Goal: Information Seeking & Learning: Learn about a topic

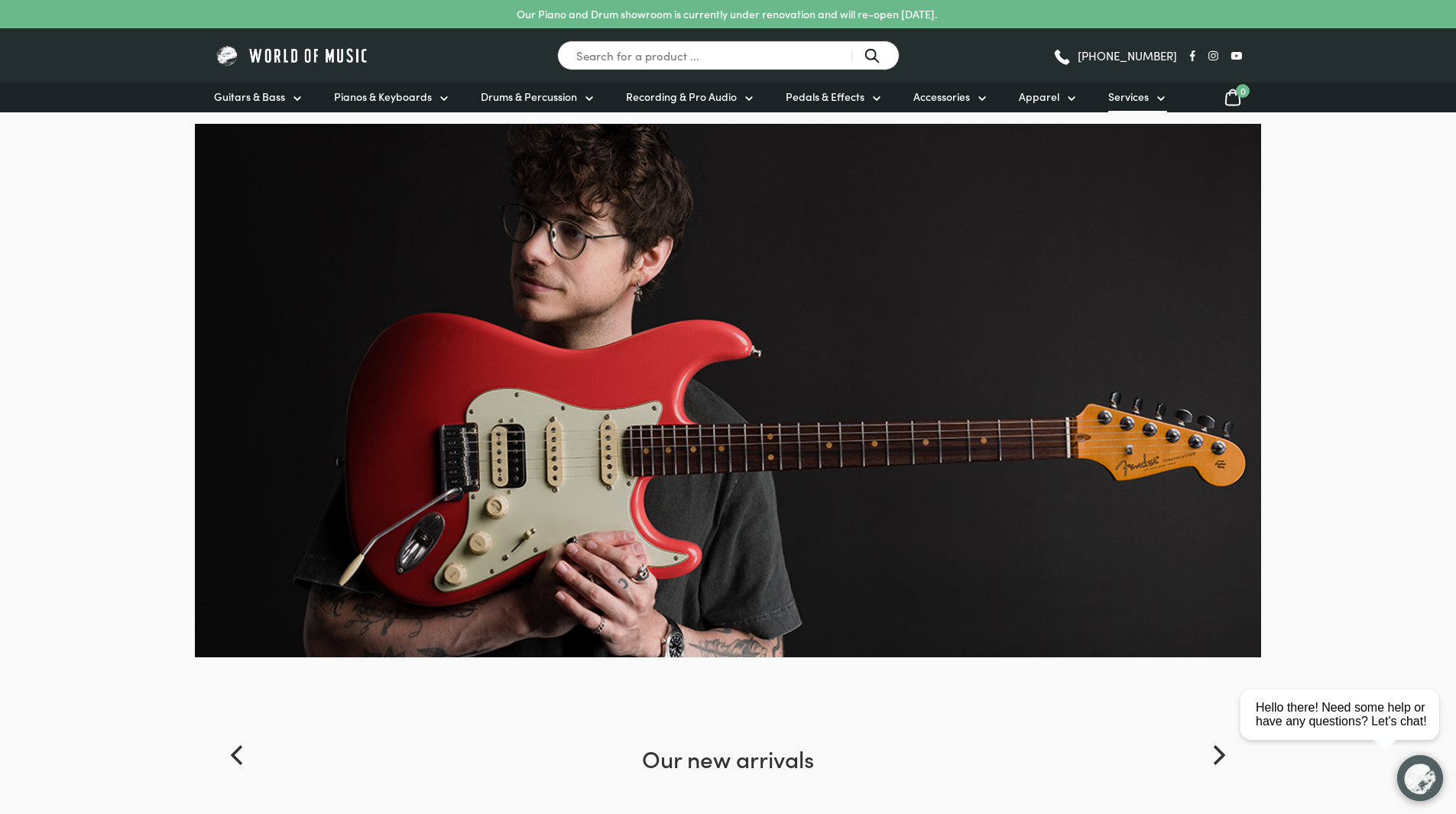
click at [1146, 100] on link "Services" at bounding box center [1137, 97] width 59 height 30
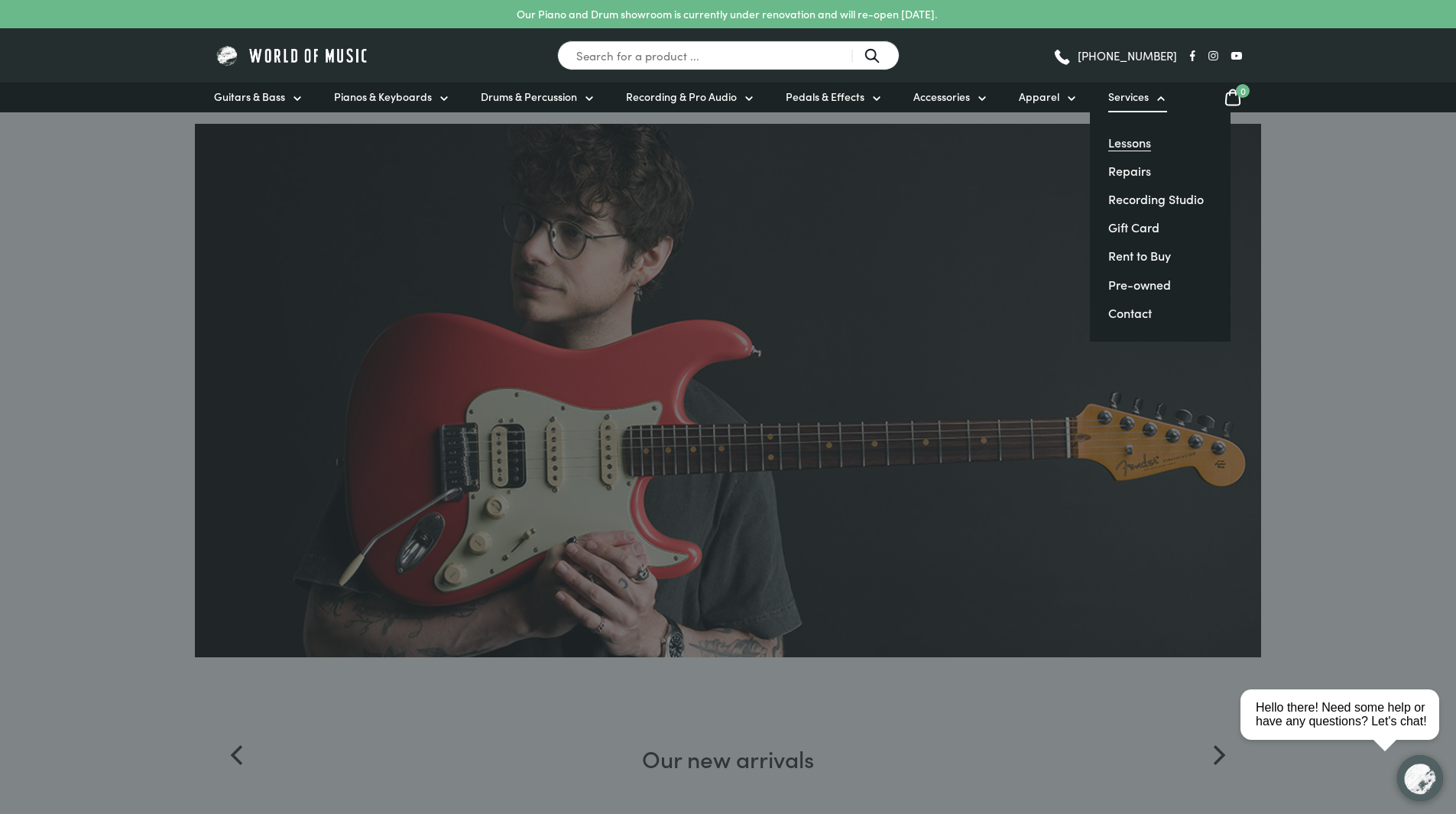
click at [1129, 143] on link "Lessons" at bounding box center [1130, 143] width 43 height 17
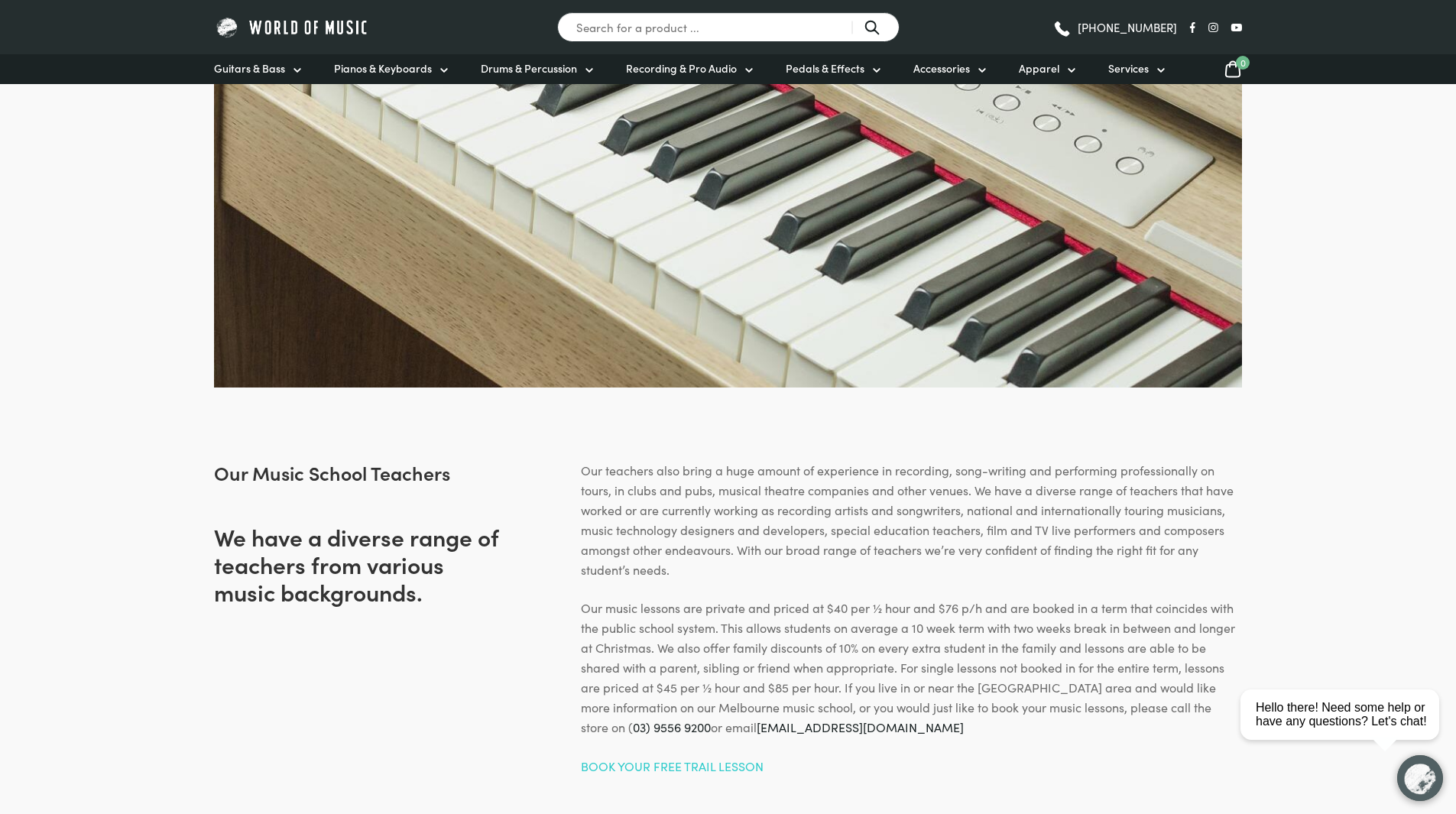
scroll to position [1988, 0]
click at [254, 73] on span "Guitars & Bass" at bounding box center [249, 68] width 71 height 16
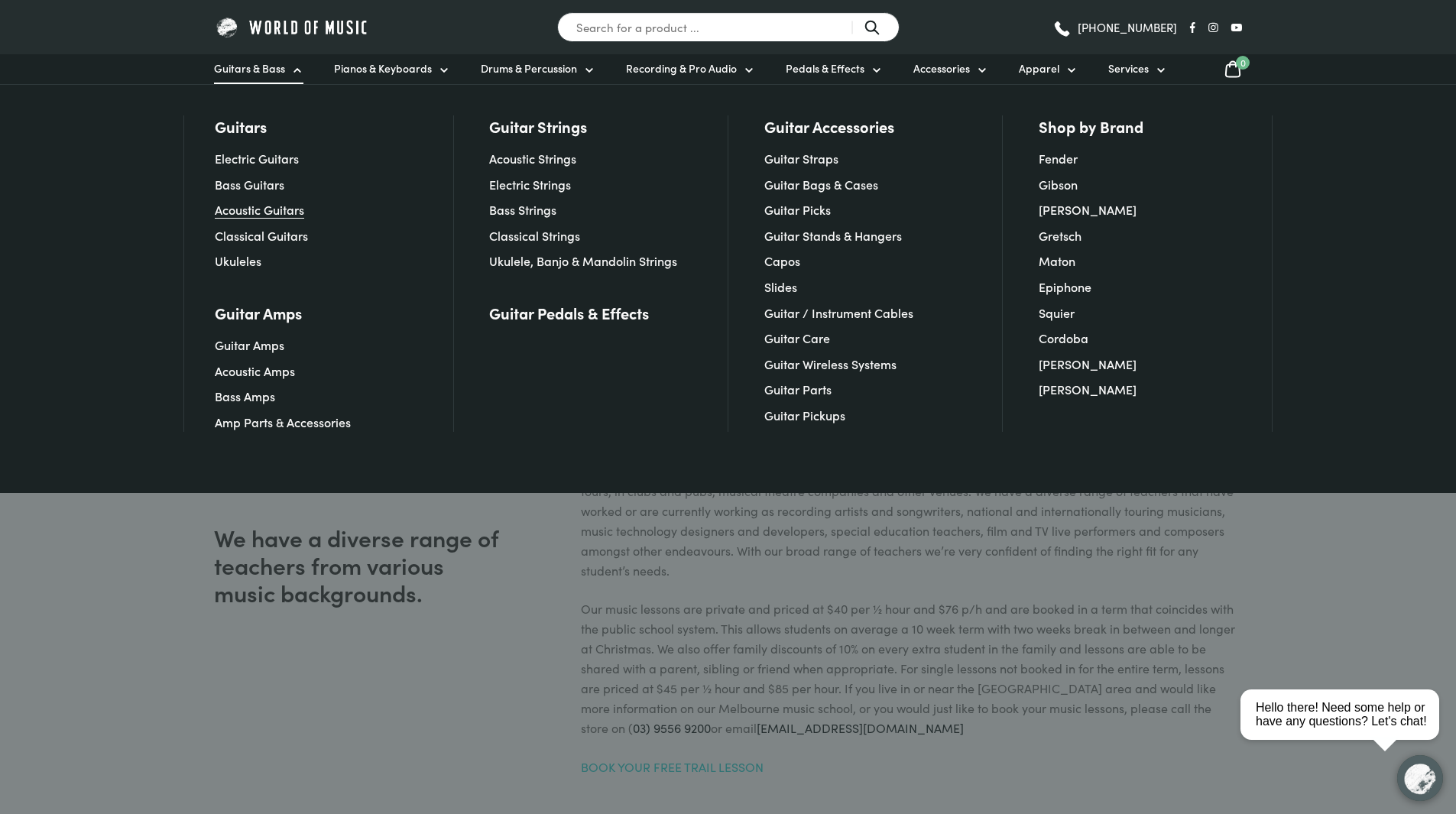
click at [257, 208] on link "Acoustic Guitars" at bounding box center [260, 209] width 90 height 17
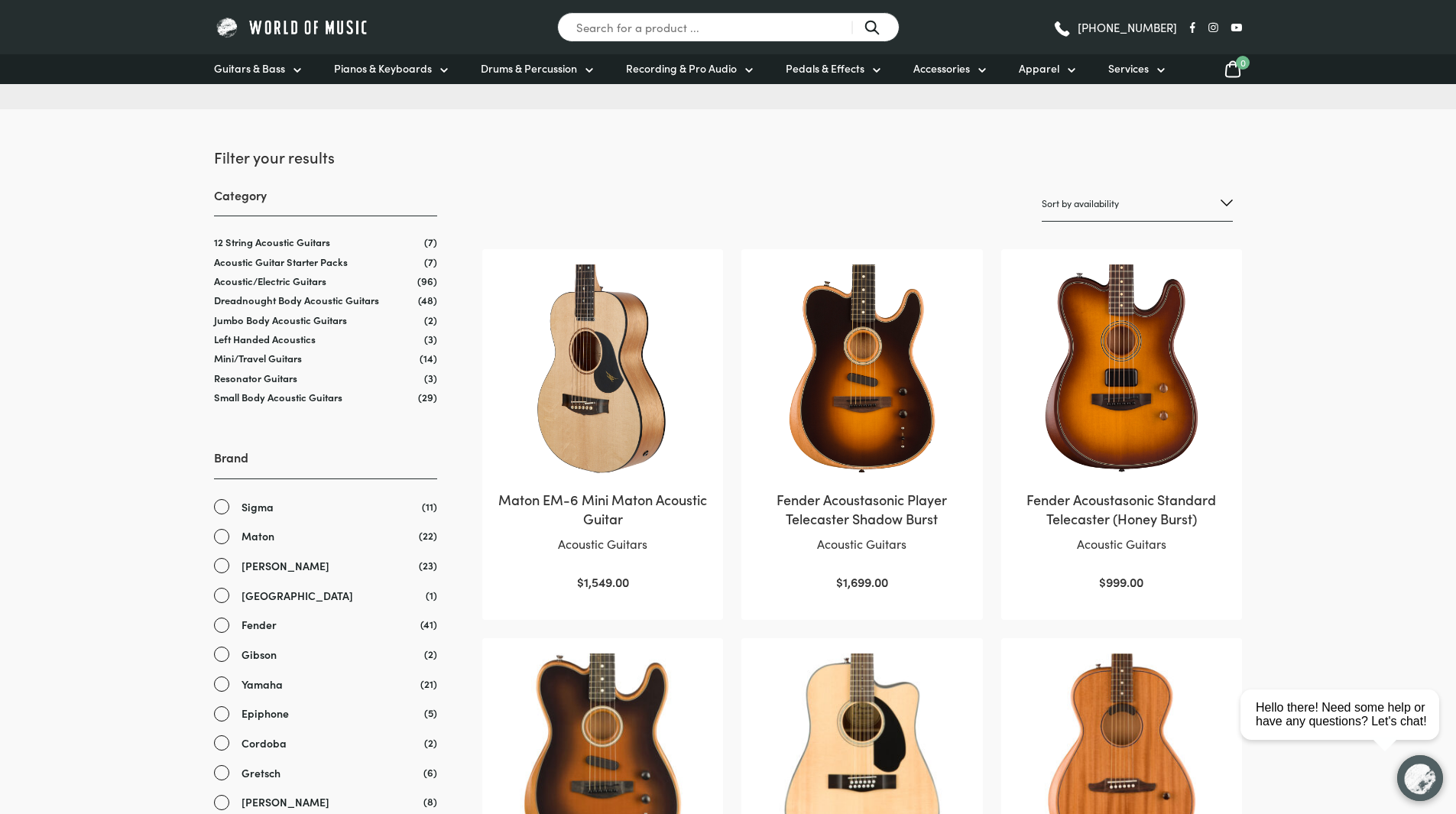
scroll to position [167, 0]
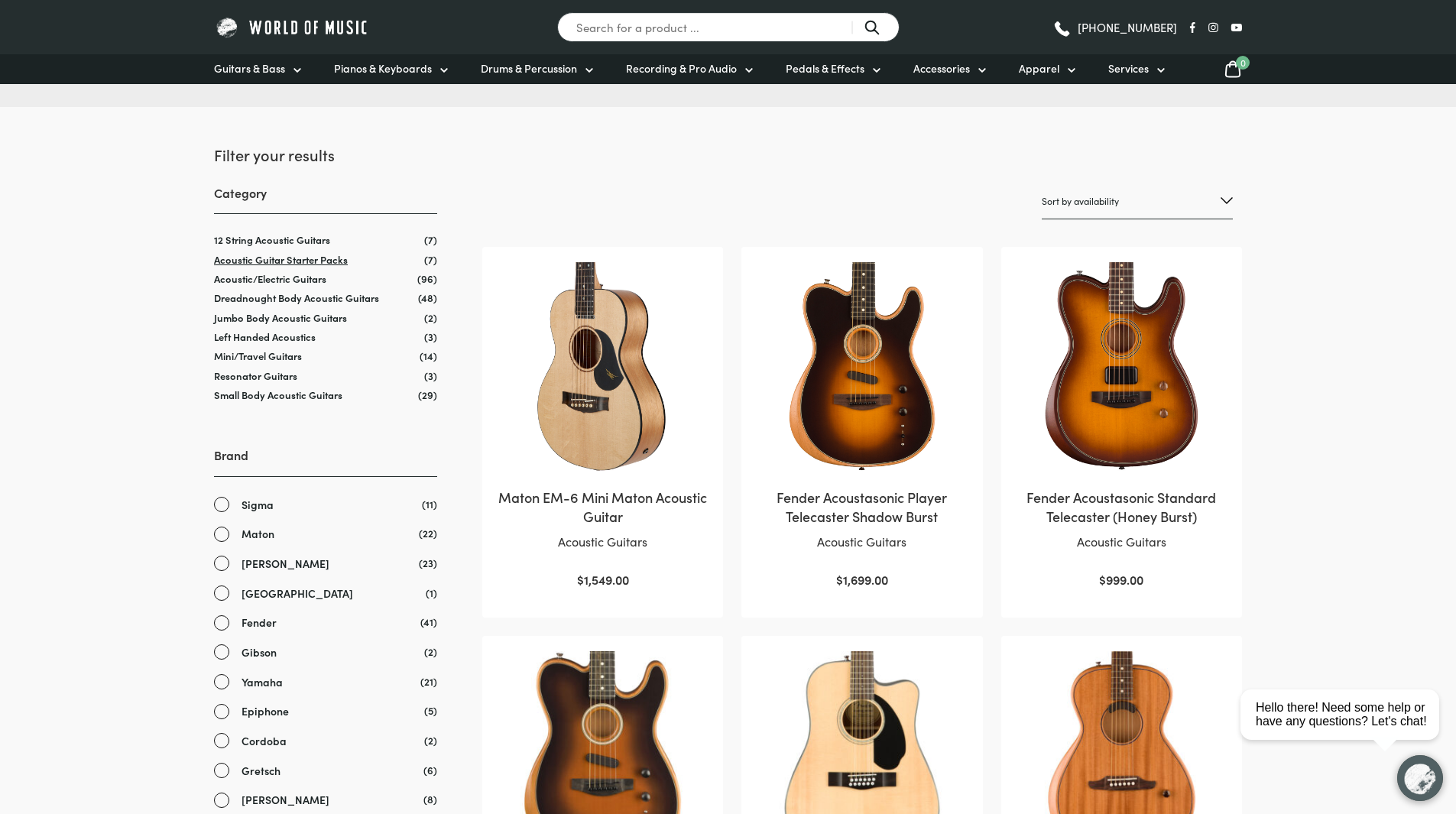
click at [272, 259] on link "Acoustic Guitar Starter Packs" at bounding box center [281, 259] width 134 height 15
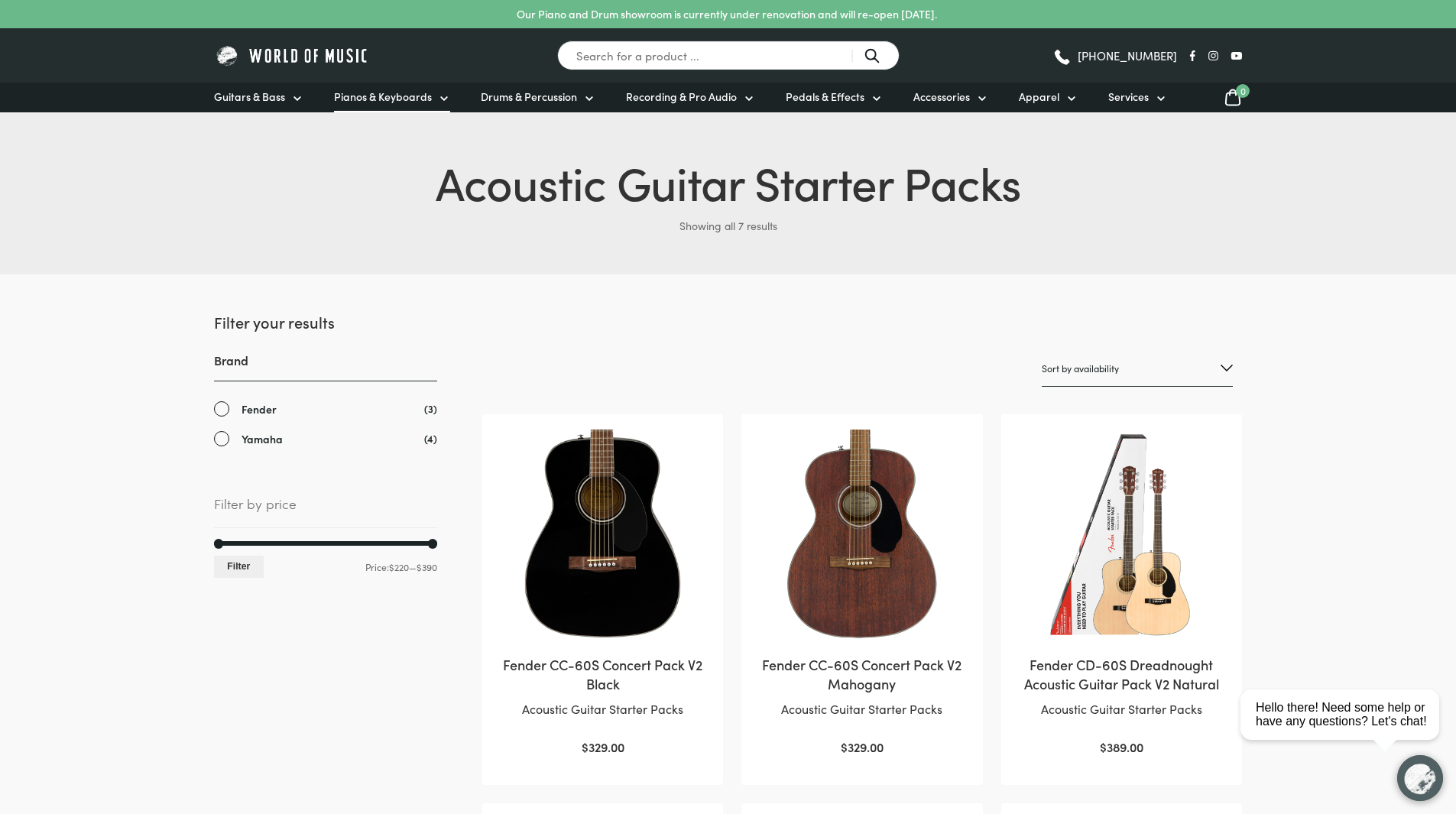
click at [401, 102] on span "Pianos & Keyboards" at bounding box center [383, 97] width 98 height 16
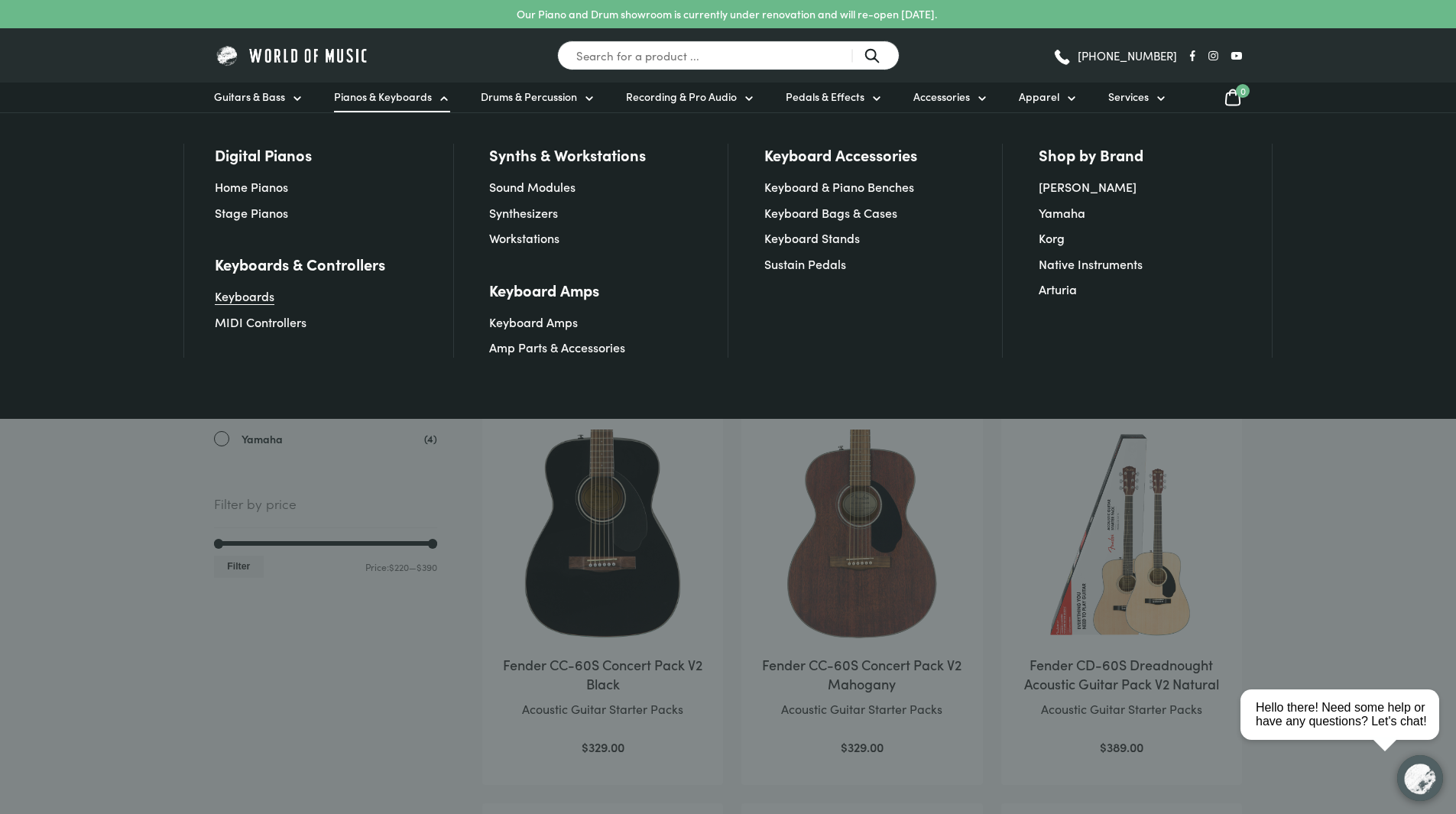
click at [232, 296] on link "Keyboards" at bounding box center [245, 296] width 60 height 17
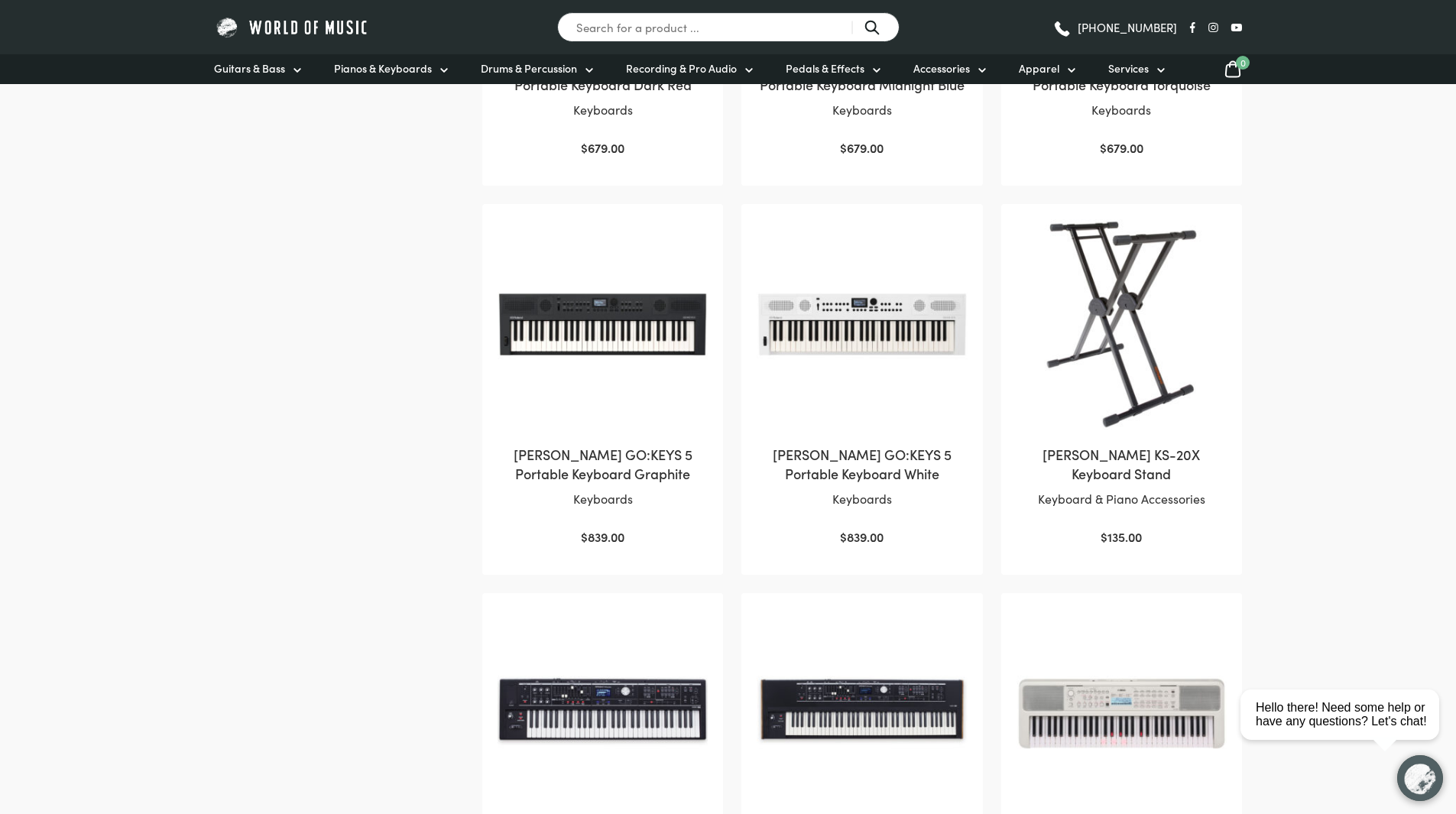
scroll to position [989, 0]
click at [372, 73] on span "Pianos & Keyboards" at bounding box center [383, 68] width 98 height 16
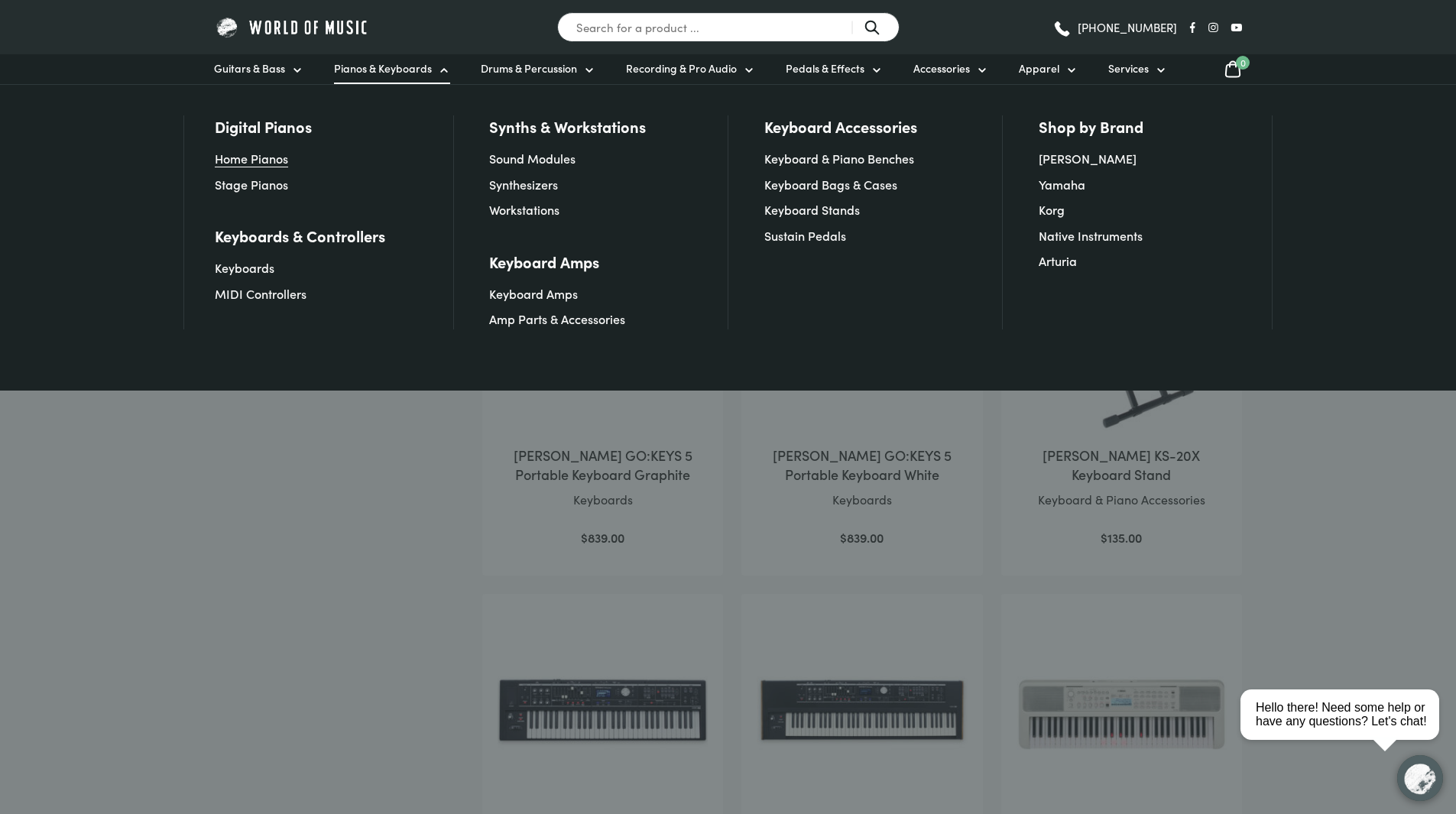
click at [262, 155] on link "Home Pianos" at bounding box center [252, 158] width 73 height 17
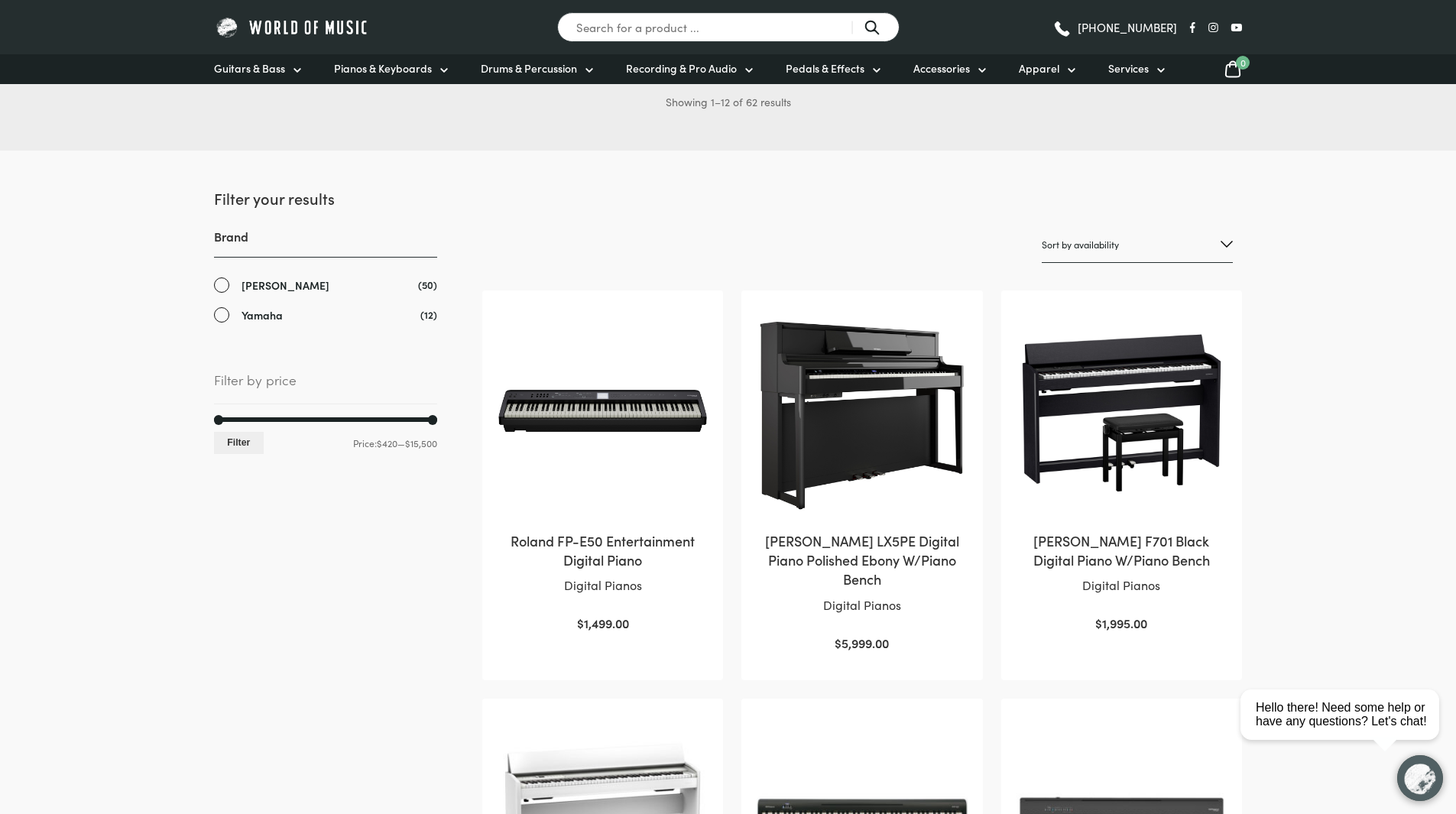
scroll to position [95, 0]
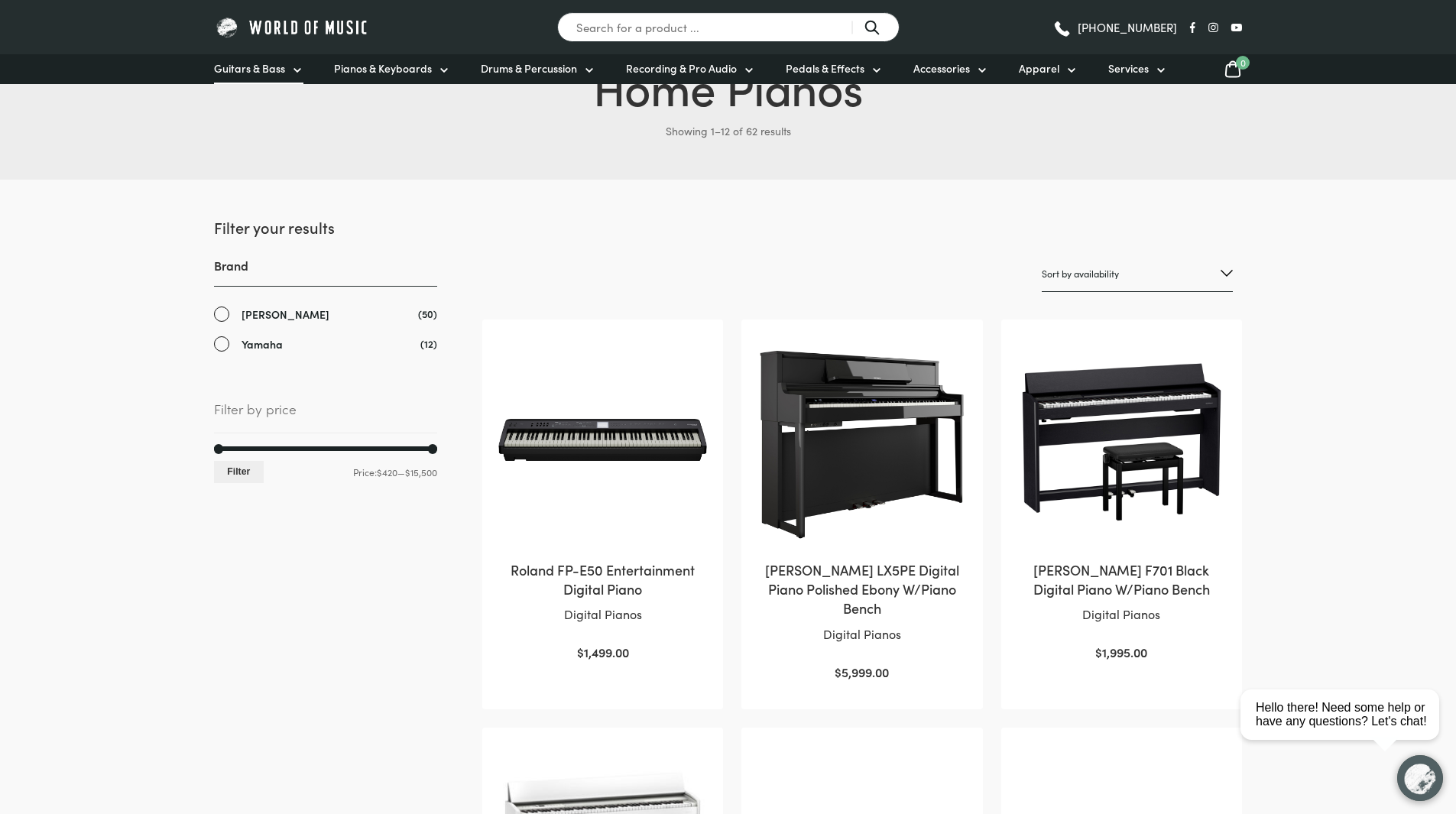
click at [277, 78] on link "Guitars & Bass" at bounding box center [259, 69] width 90 height 30
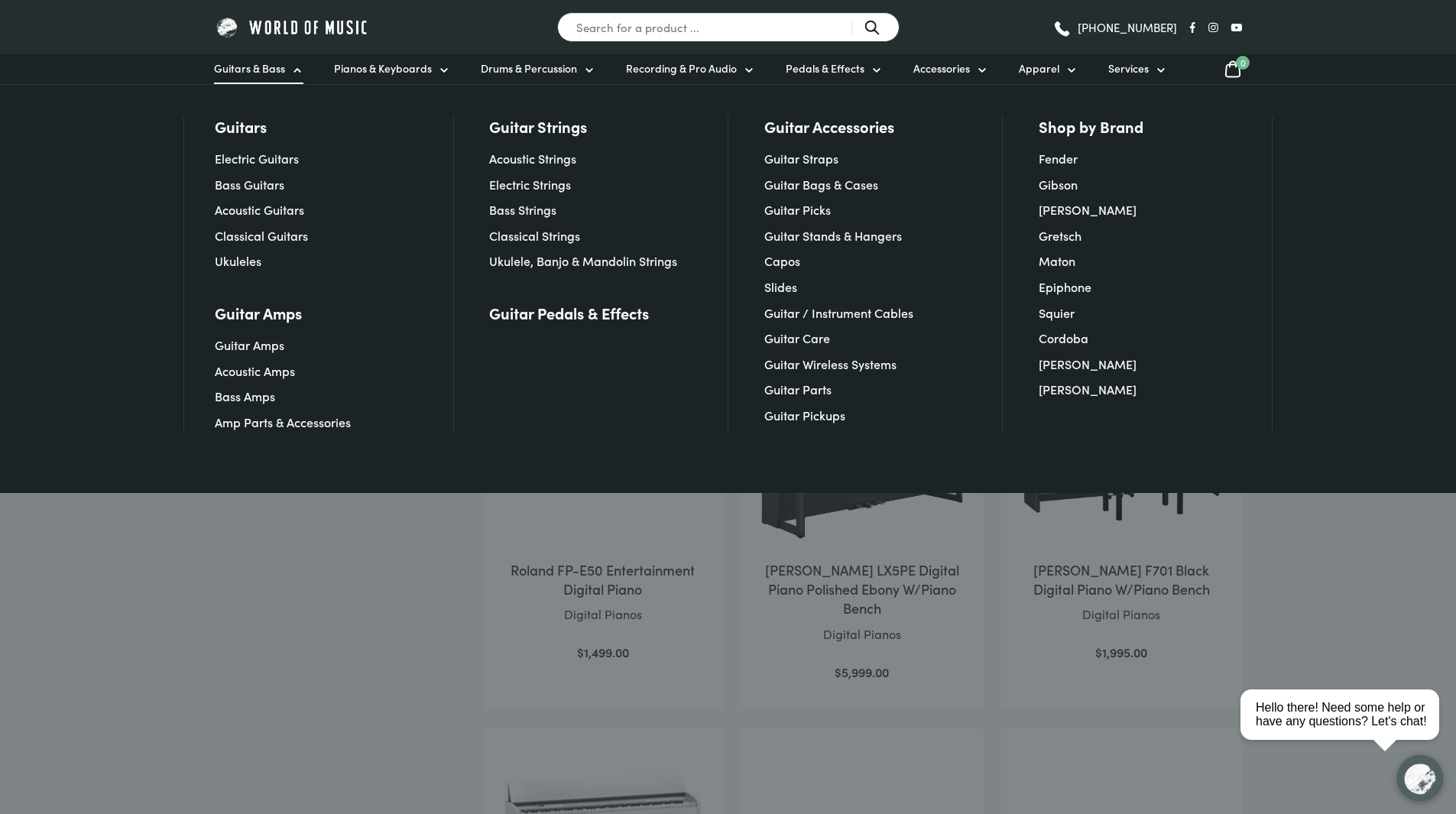
scroll to position [0, 0]
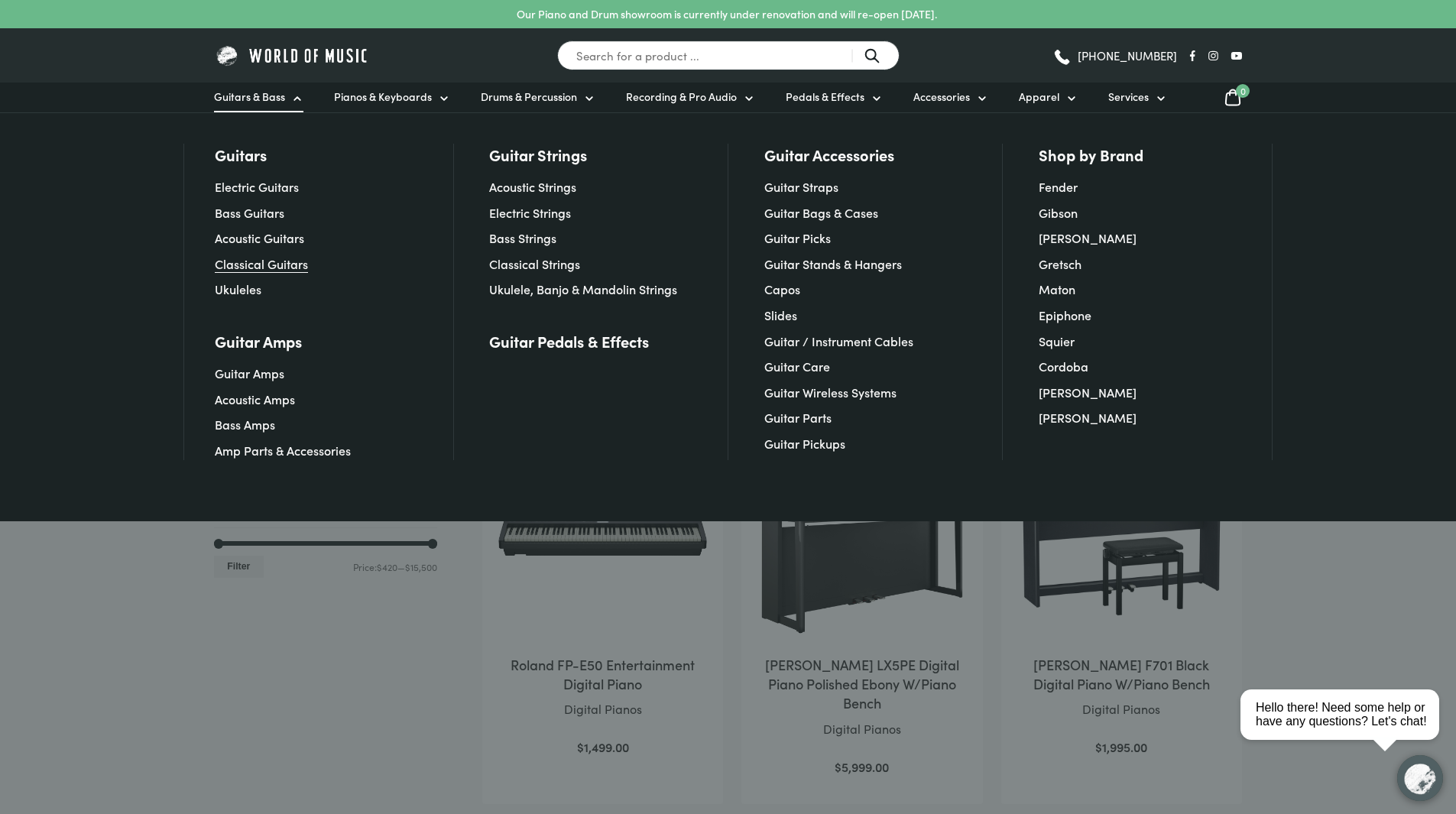
click at [272, 266] on link "Classical Guitars" at bounding box center [261, 264] width 93 height 17
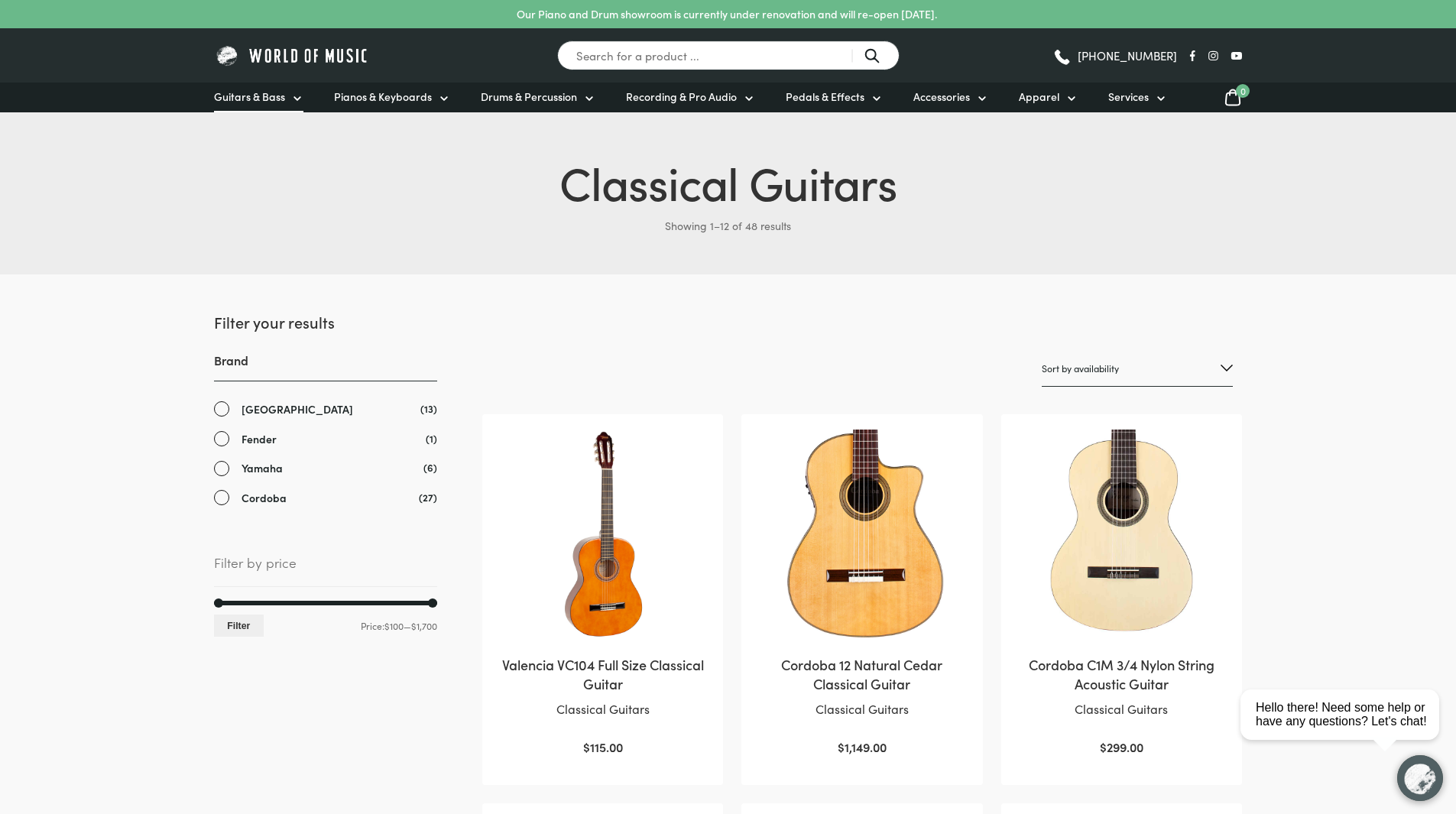
click at [265, 101] on span "Guitars & Bass" at bounding box center [249, 97] width 71 height 16
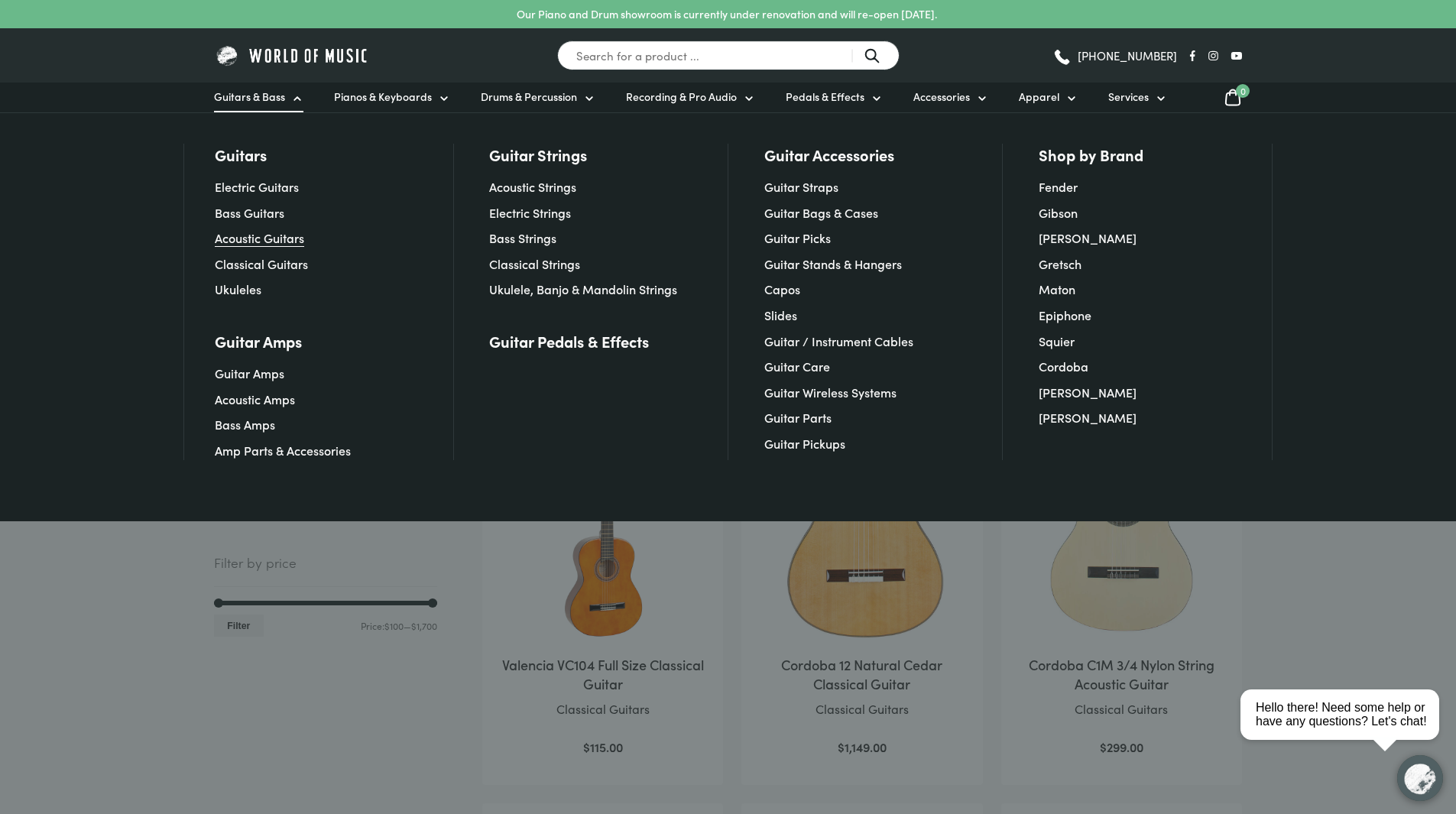
click at [276, 241] on link "Acoustic Guitars" at bounding box center [260, 238] width 90 height 17
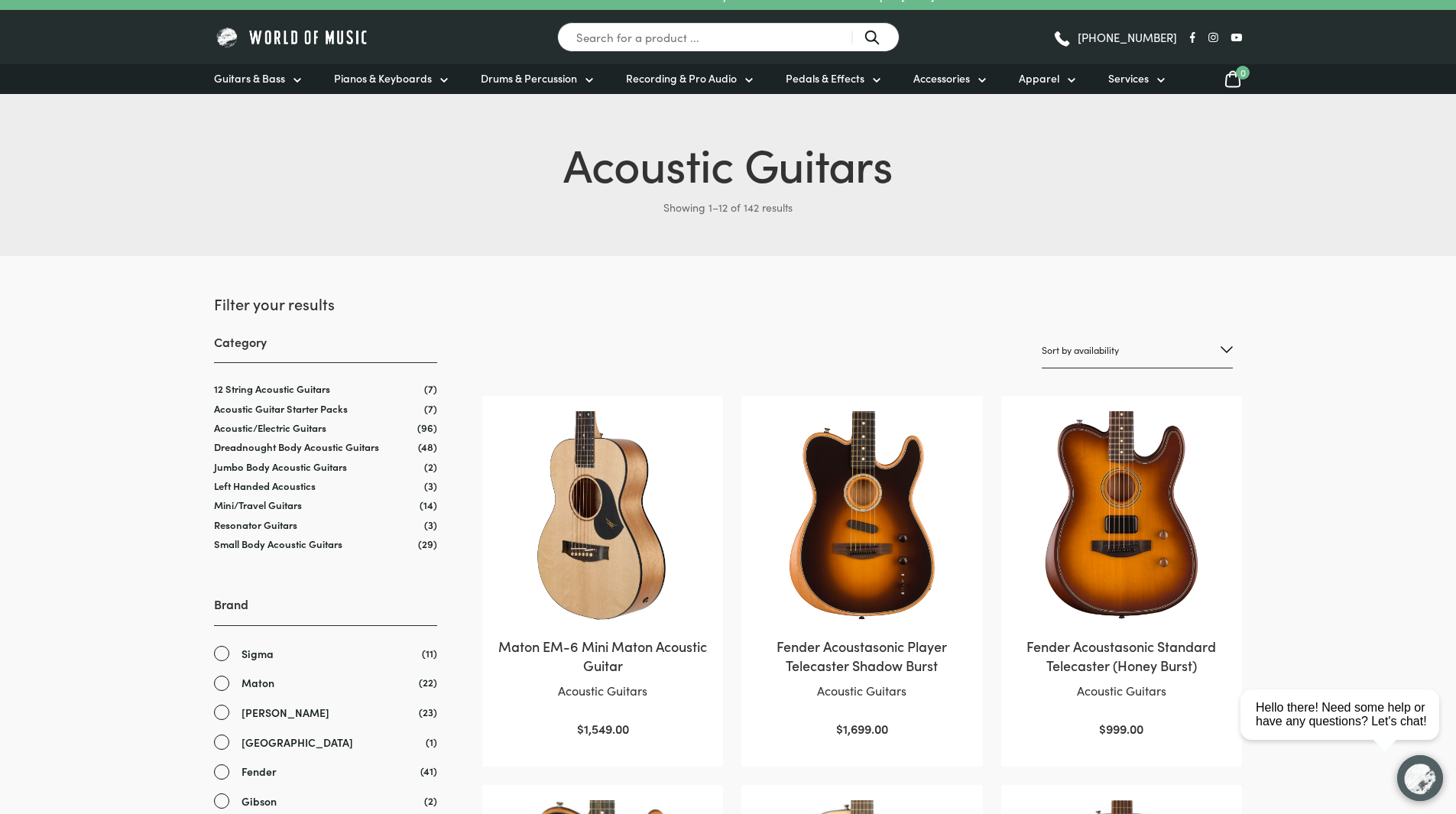
scroll to position [18, 0]
click at [638, 581] on img at bounding box center [603, 518] width 210 height 210
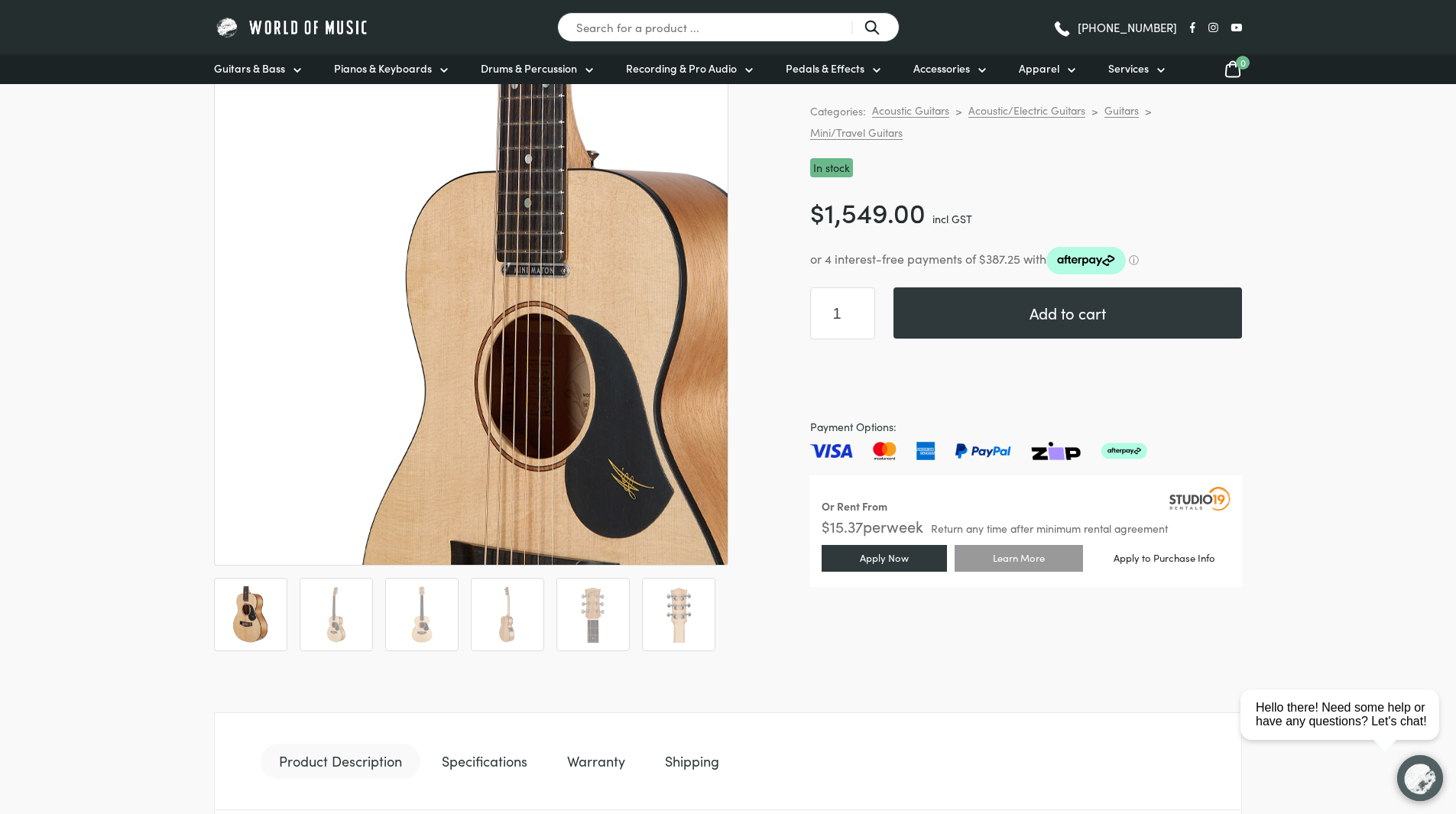
scroll to position [190, 0]
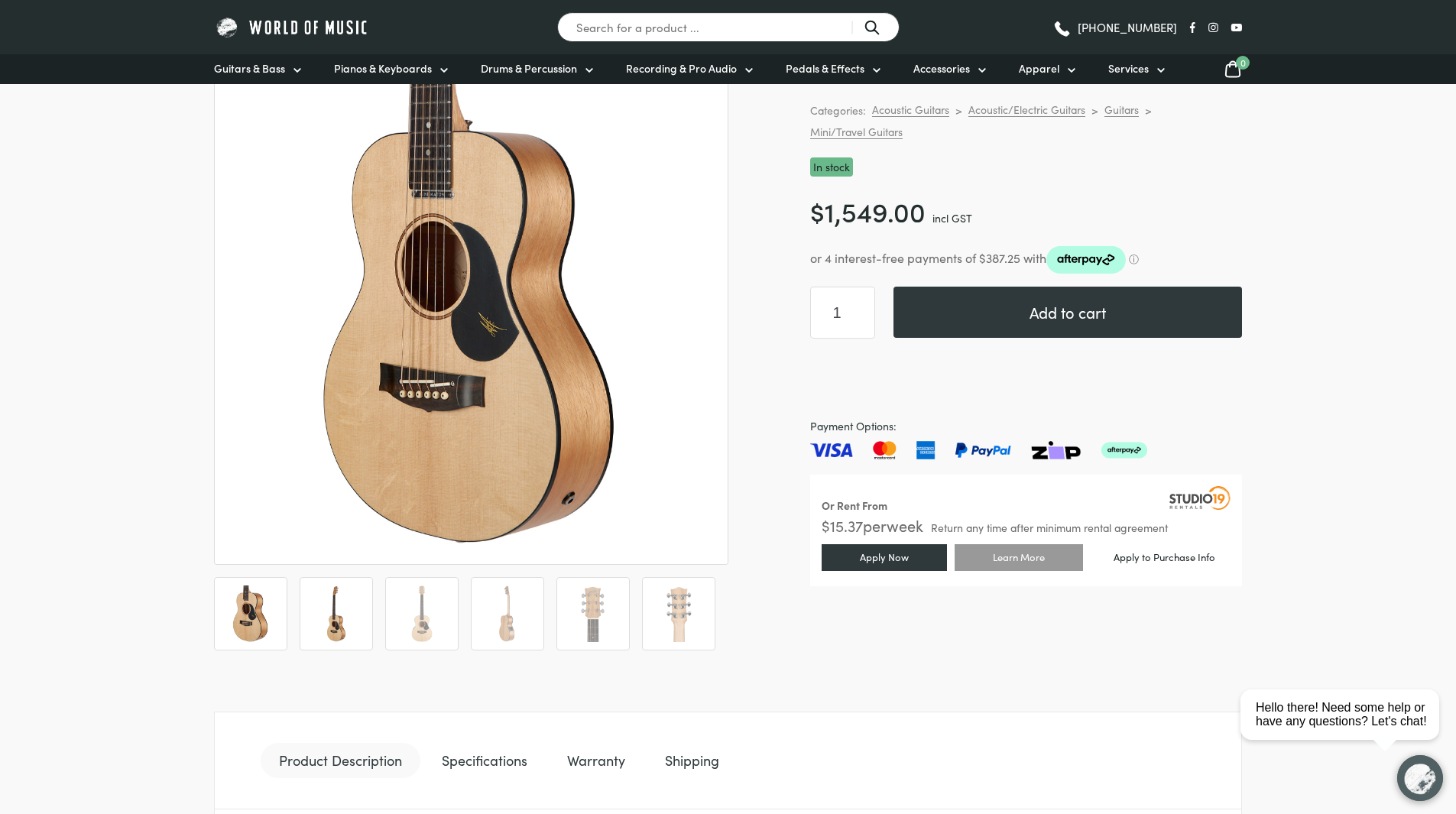
click at [330, 631] on img at bounding box center [336, 614] width 56 height 56
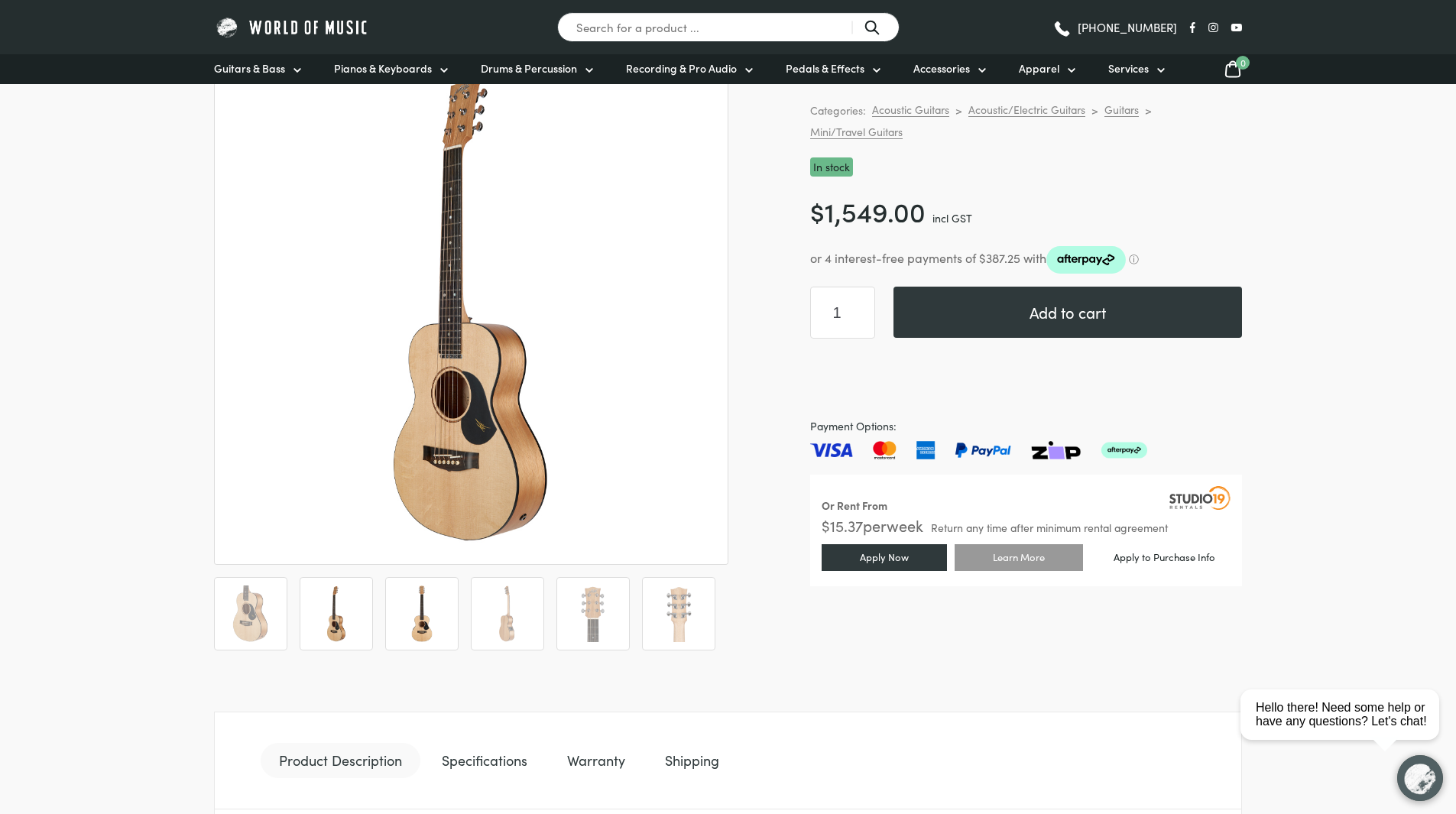
click at [414, 621] on img at bounding box center [422, 614] width 56 height 56
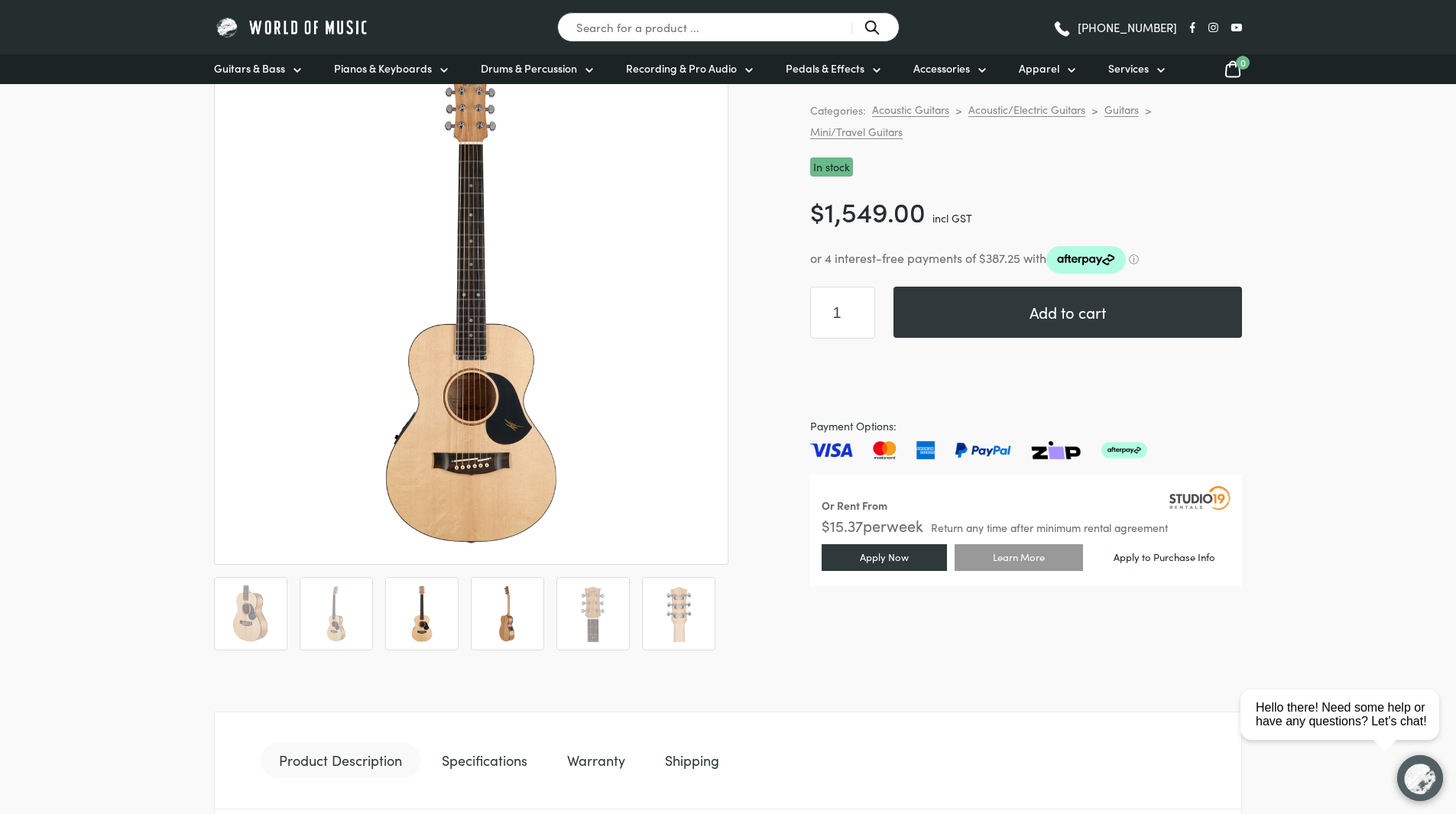
click at [489, 610] on img at bounding box center [507, 614] width 56 height 56
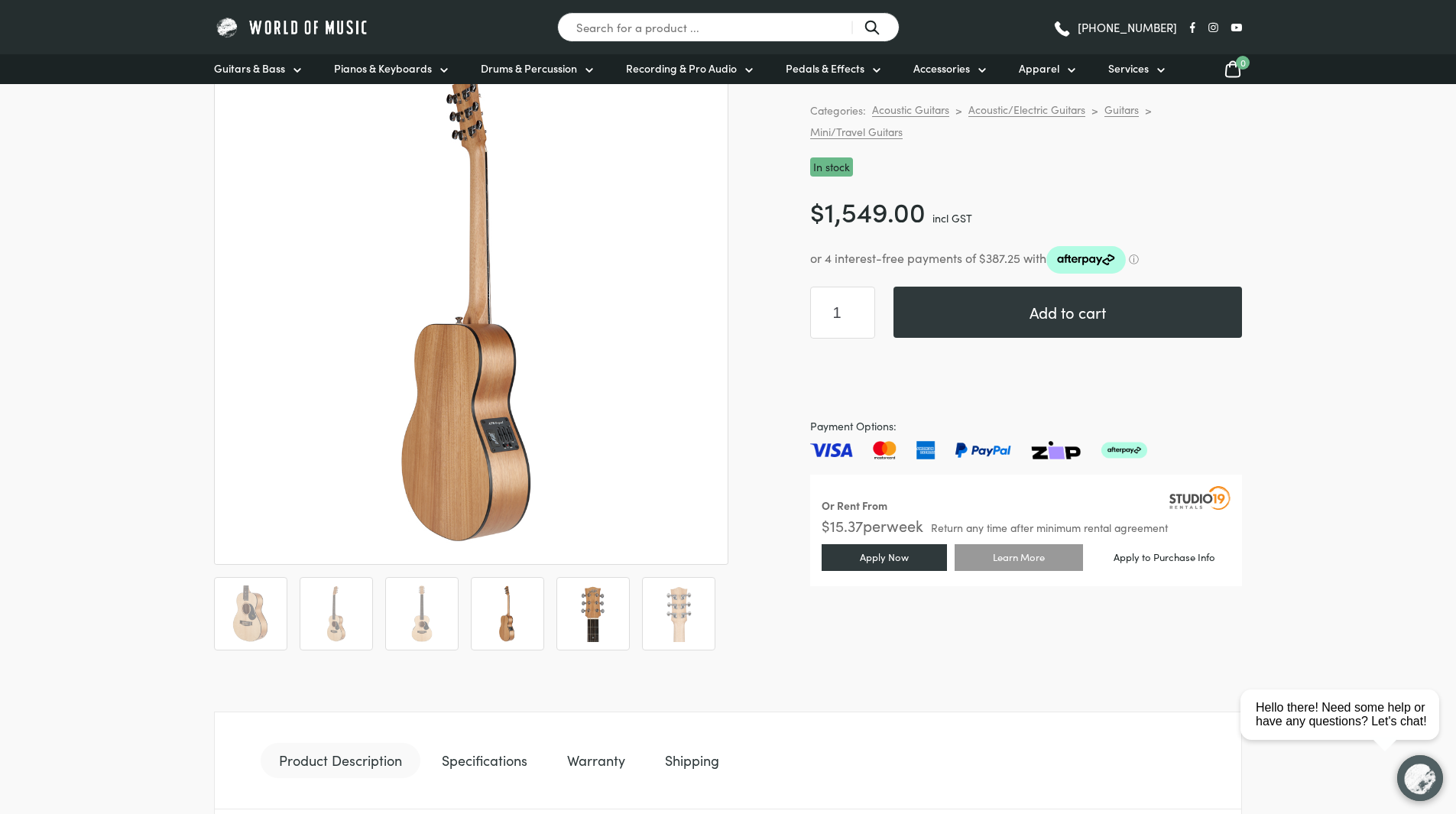
click at [581, 637] on img at bounding box center [594, 614] width 56 height 56
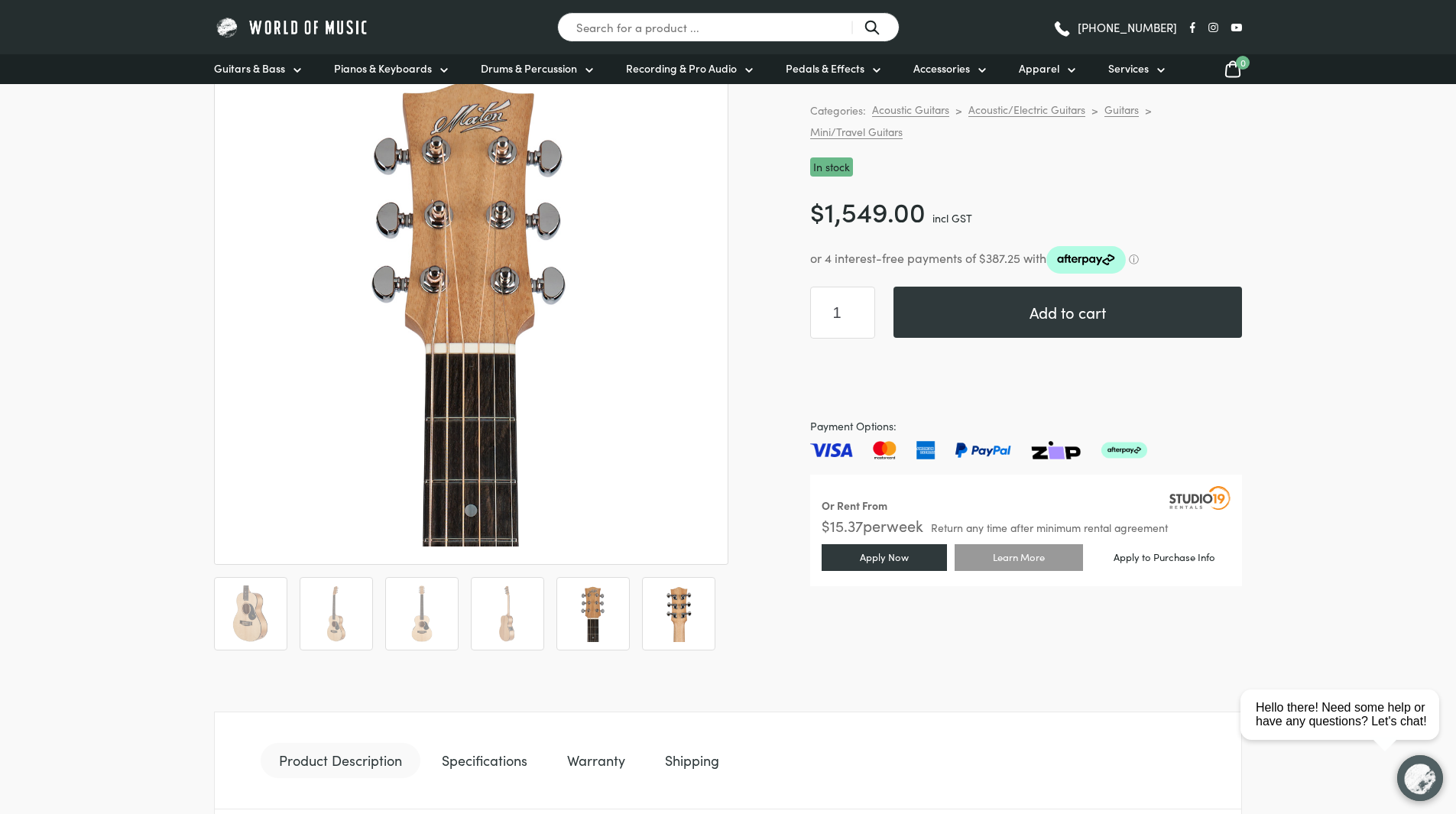
click at [651, 622] on img at bounding box center [679, 614] width 56 height 56
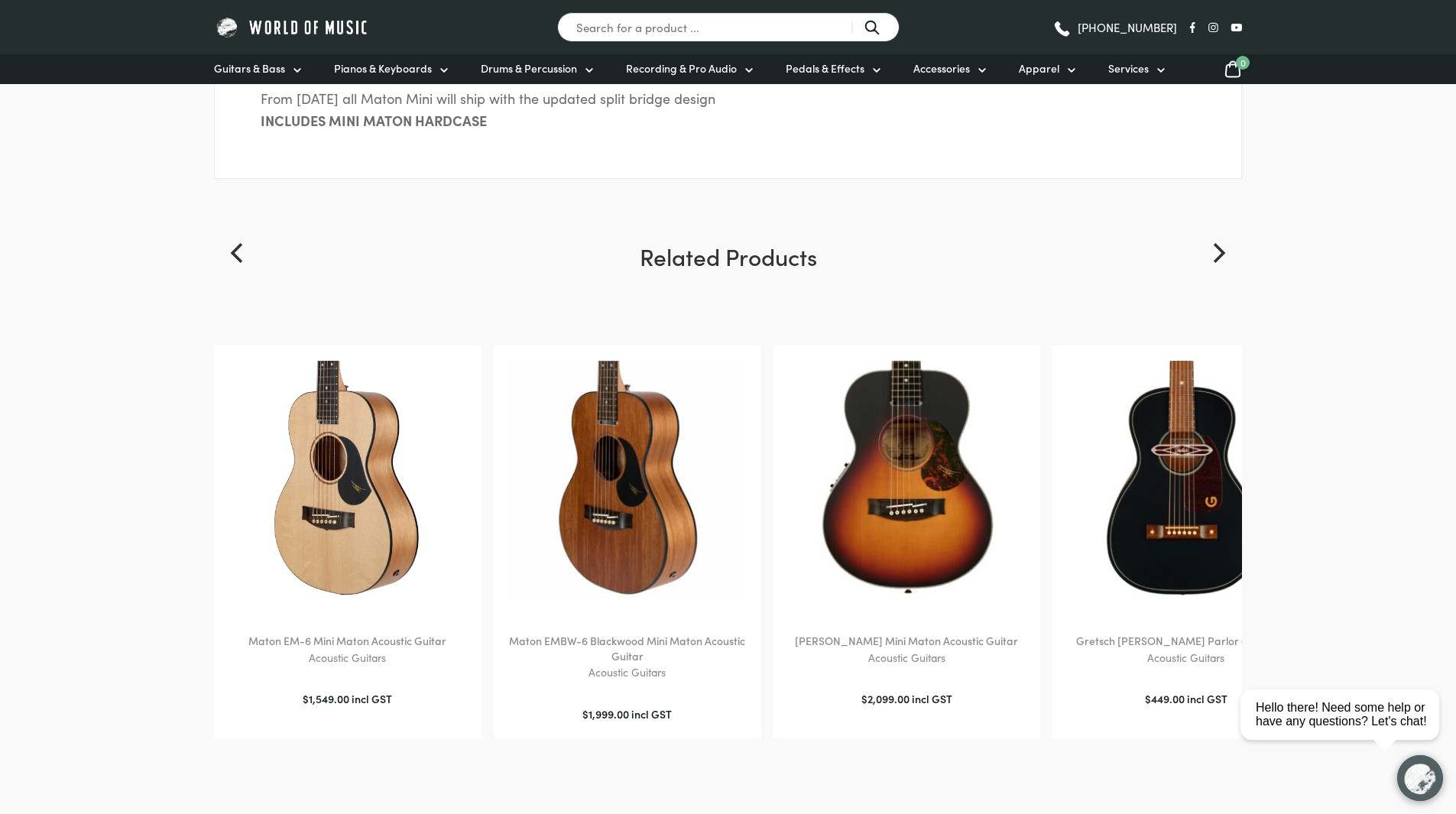
scroll to position [1589, 0]
